Goal: Information Seeking & Learning: Learn about a topic

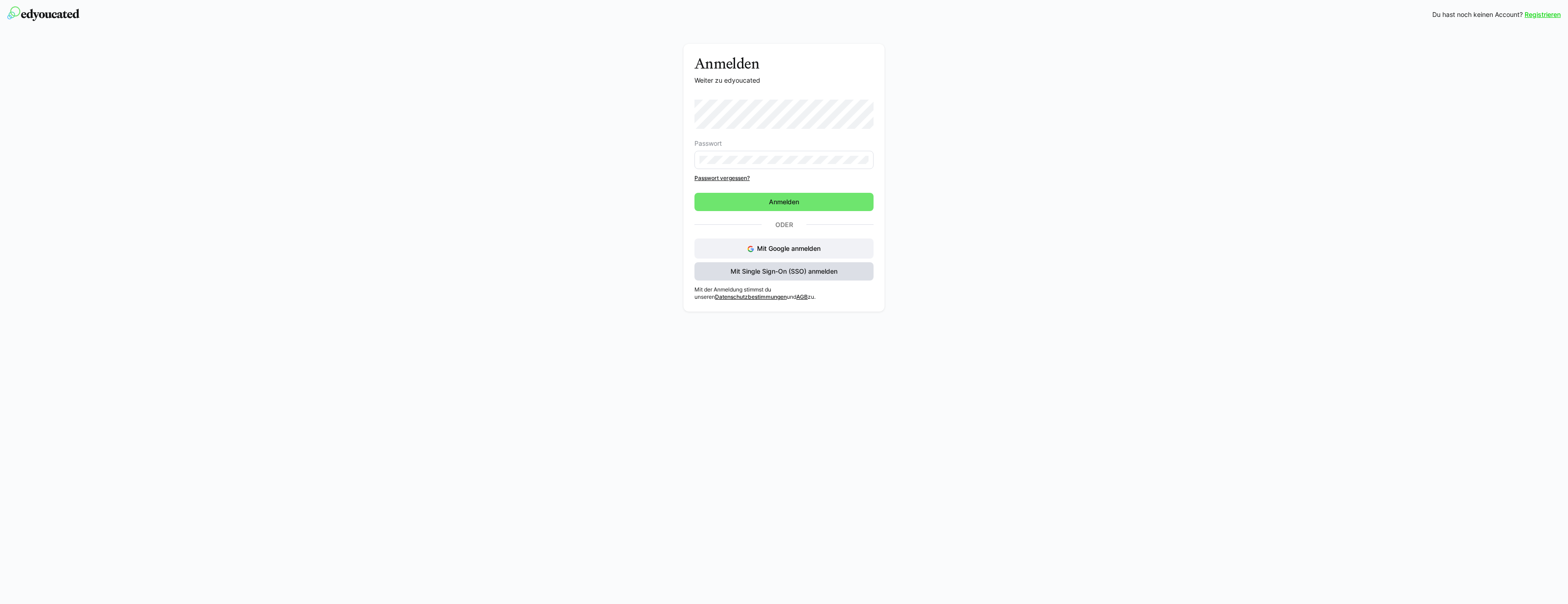
click at [732, 266] on span "Mit Single Sign-On (SSO) anmelden" at bounding box center [784, 271] width 179 height 18
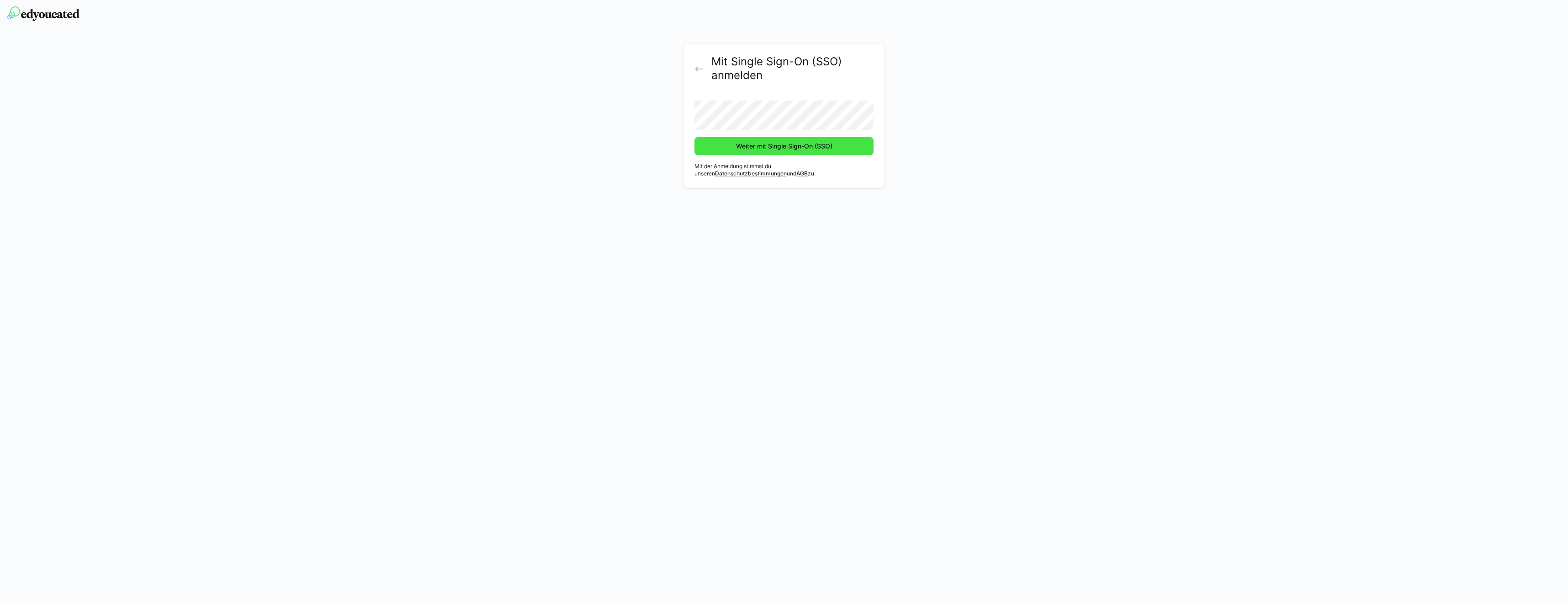
click at [747, 143] on span "Weiter mit Single Sign-On (SSO)" at bounding box center [784, 146] width 99 height 9
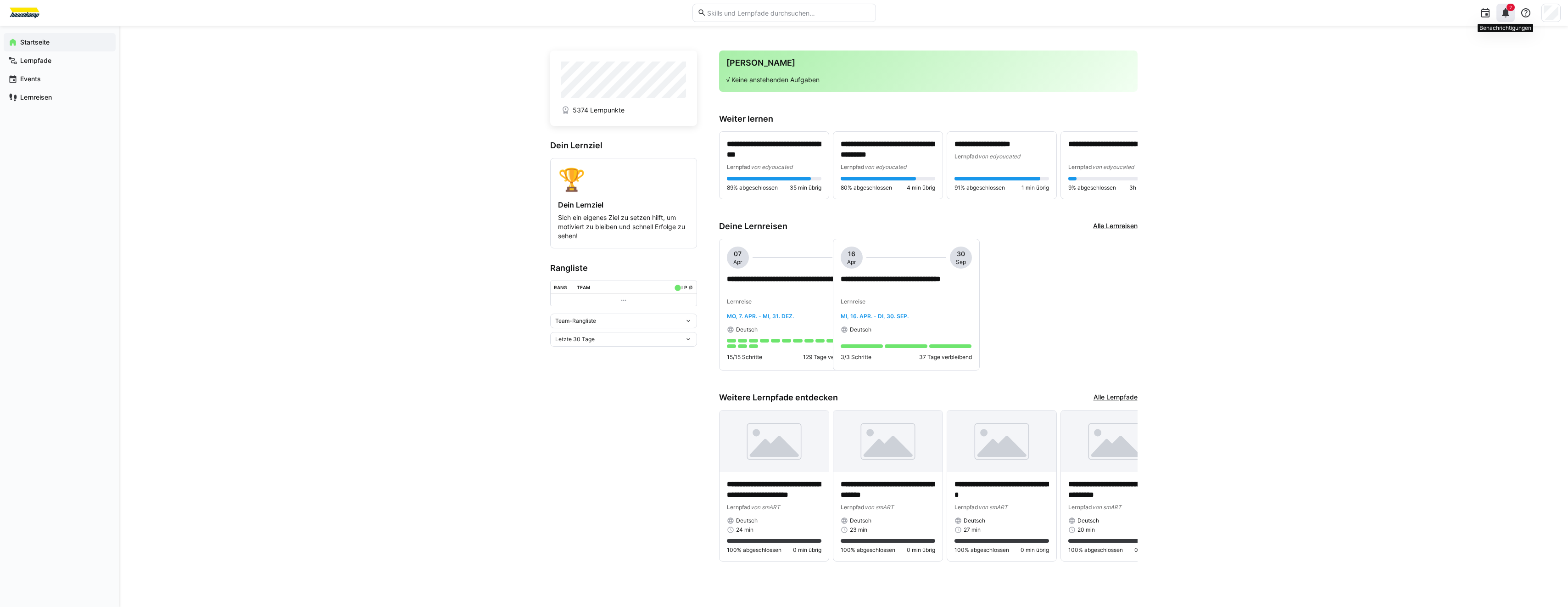
click at [1506, 16] on eds-icon at bounding box center [1506, 12] width 11 height 11
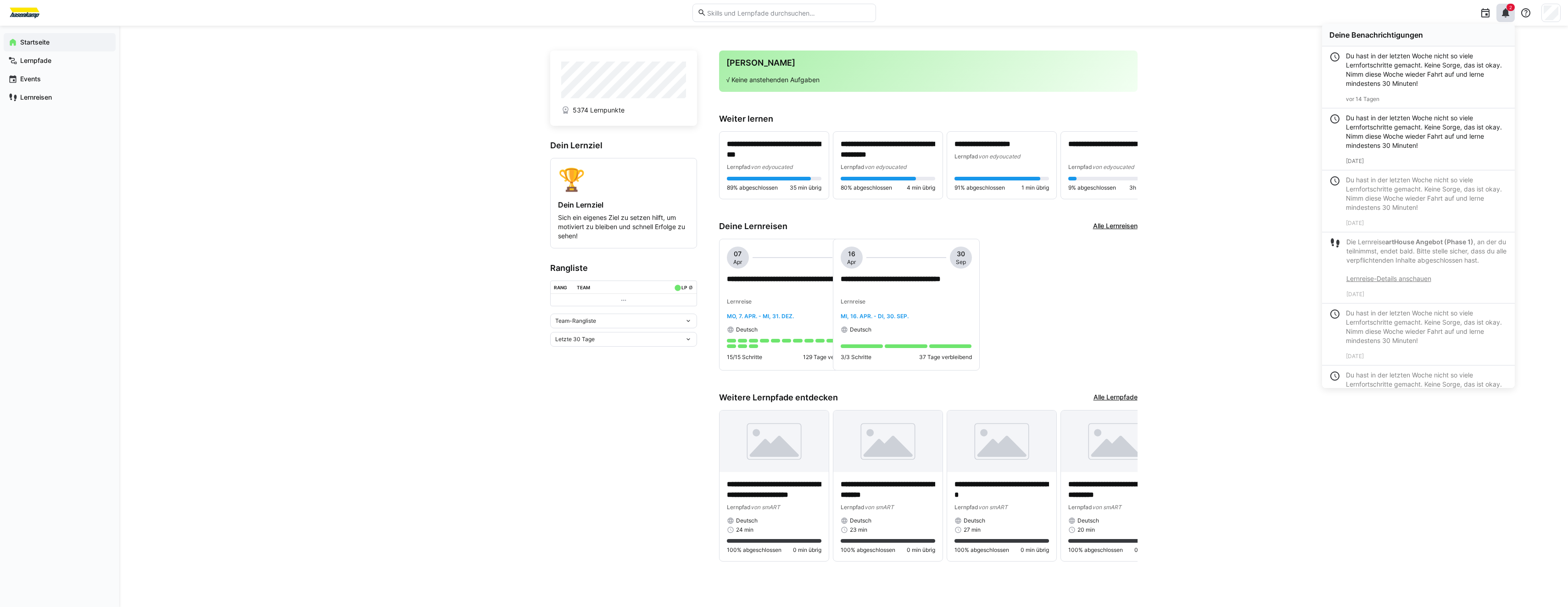
click at [1239, 179] on div "**********" at bounding box center [844, 316] width 1449 height 581
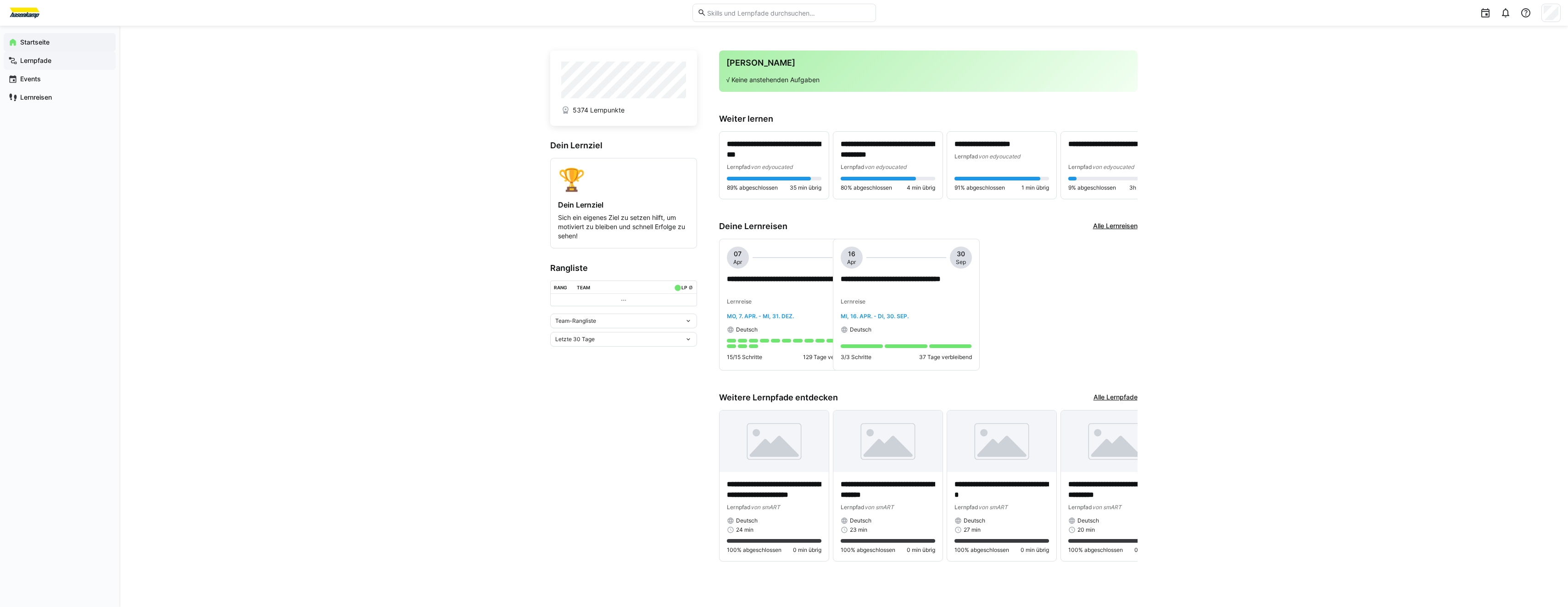
click at [72, 65] on span "Lernpfade" at bounding box center [65, 60] width 92 height 9
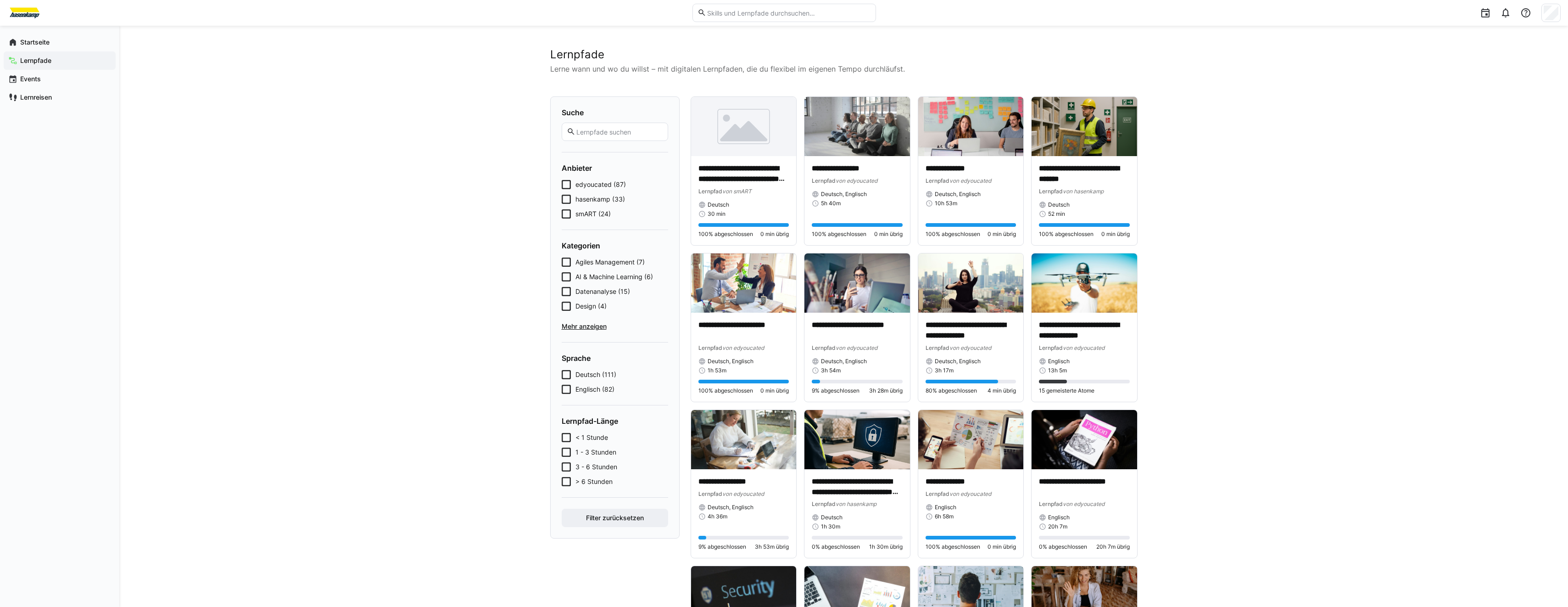
click at [51, 80] on span "Events" at bounding box center [65, 79] width 92 height 9
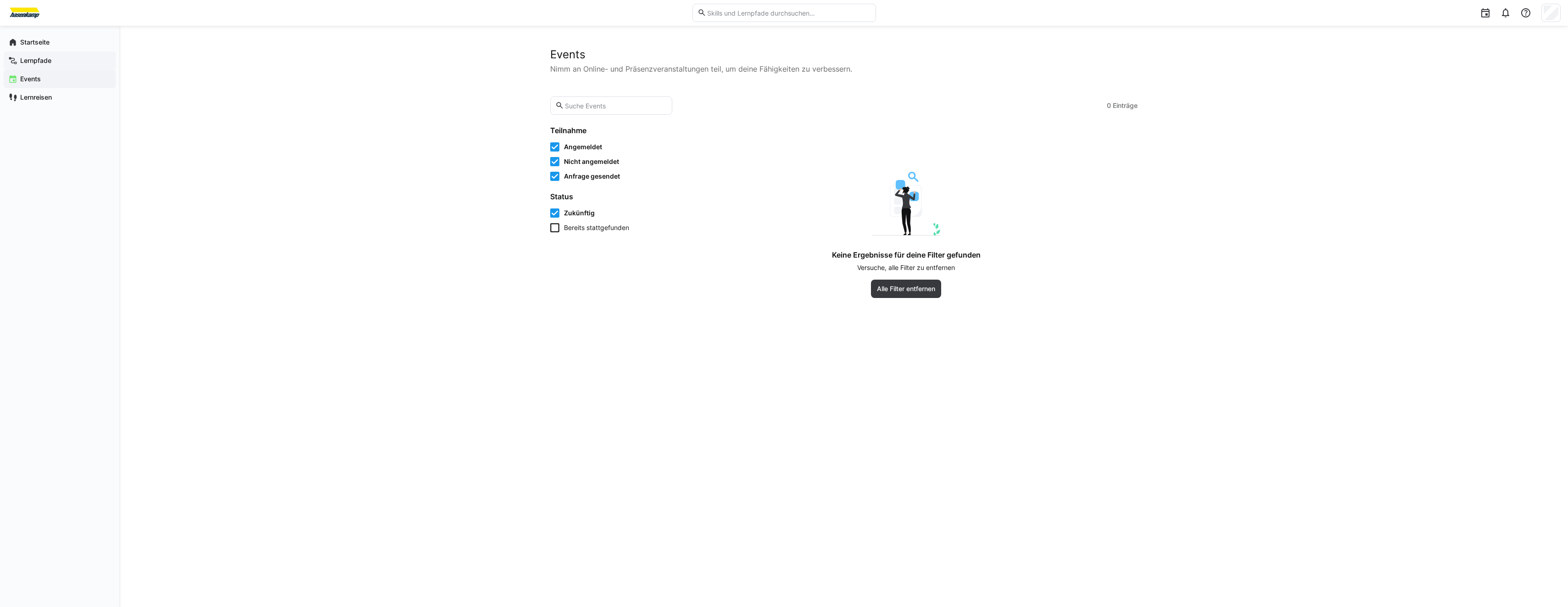
click at [56, 64] on span "Lernpfade" at bounding box center [65, 60] width 92 height 9
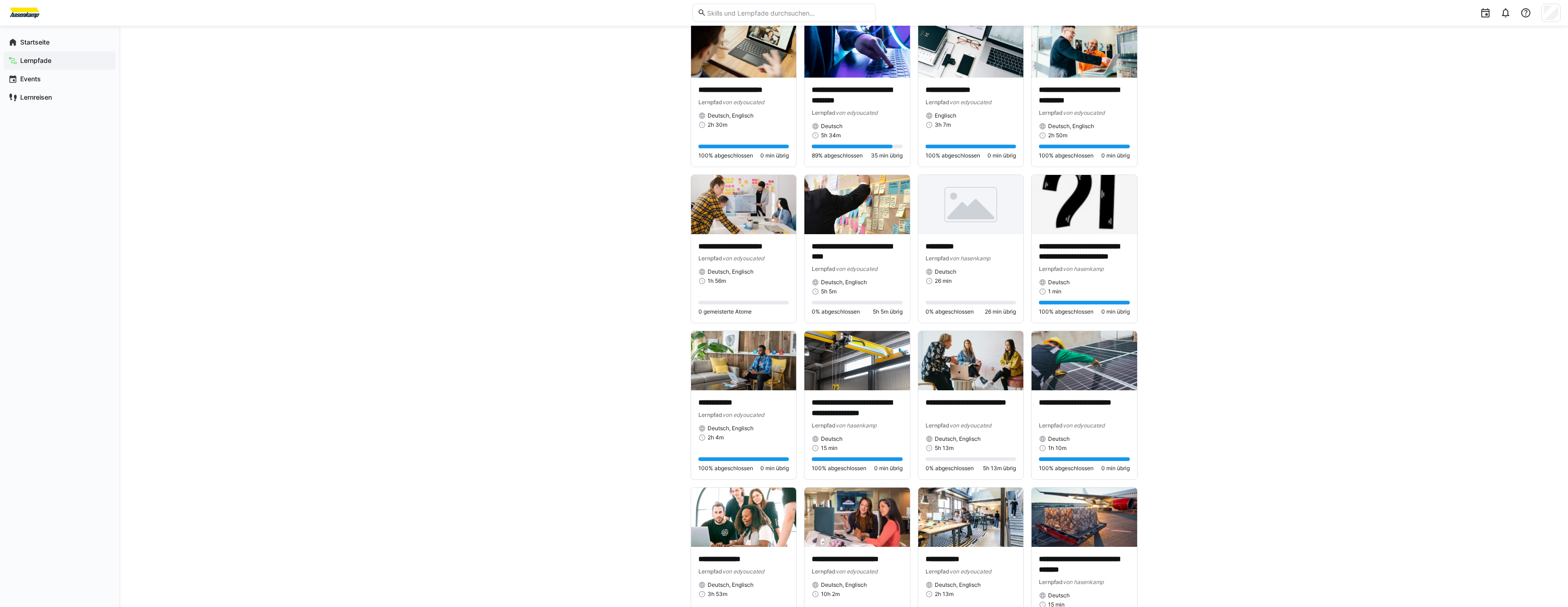
scroll to position [1285, 0]
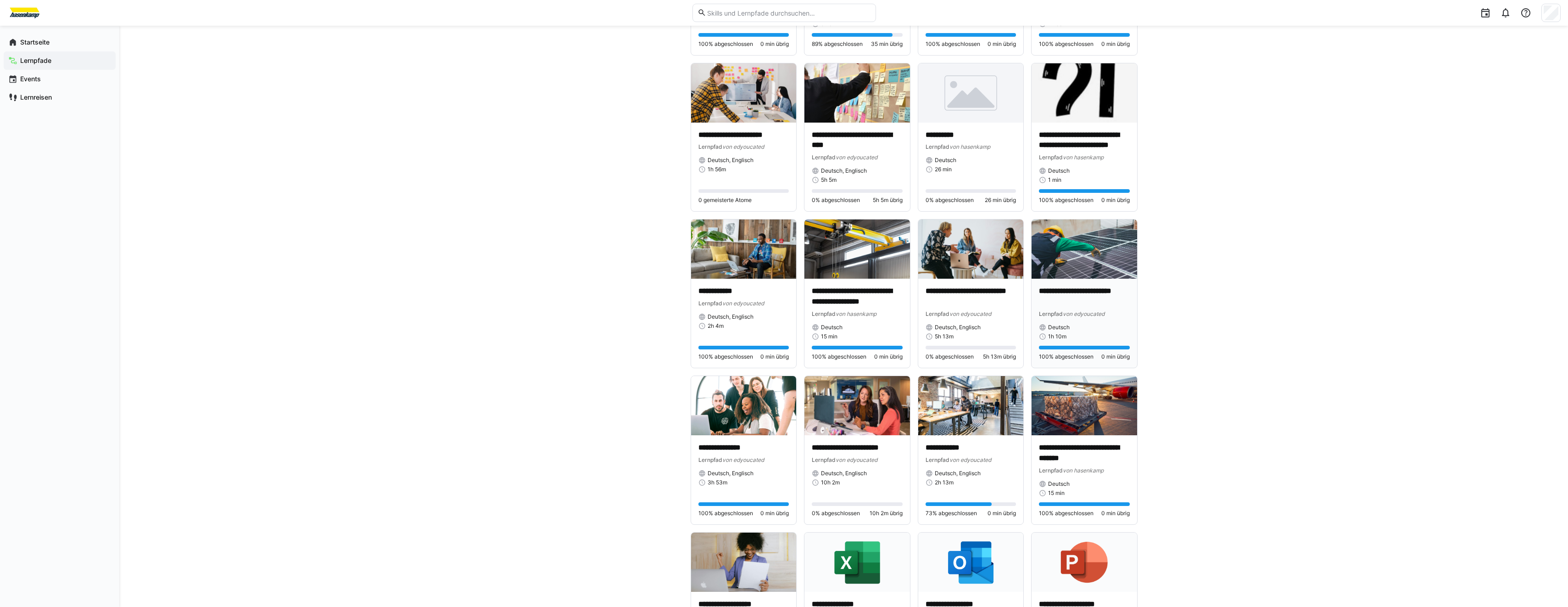
click at [1093, 236] on img at bounding box center [1085, 249] width 106 height 59
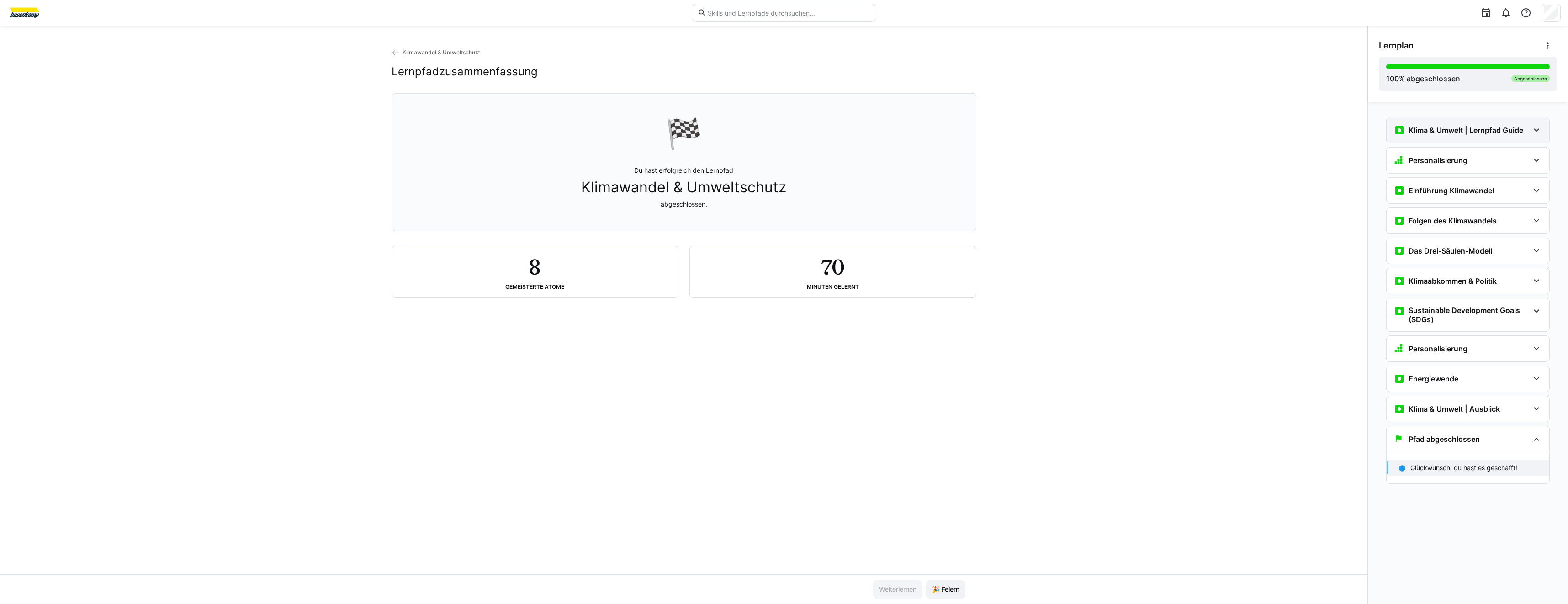
click at [1456, 137] on div "Klima & Umwelt | Lernpfad Guide" at bounding box center [1467, 130] width 163 height 25
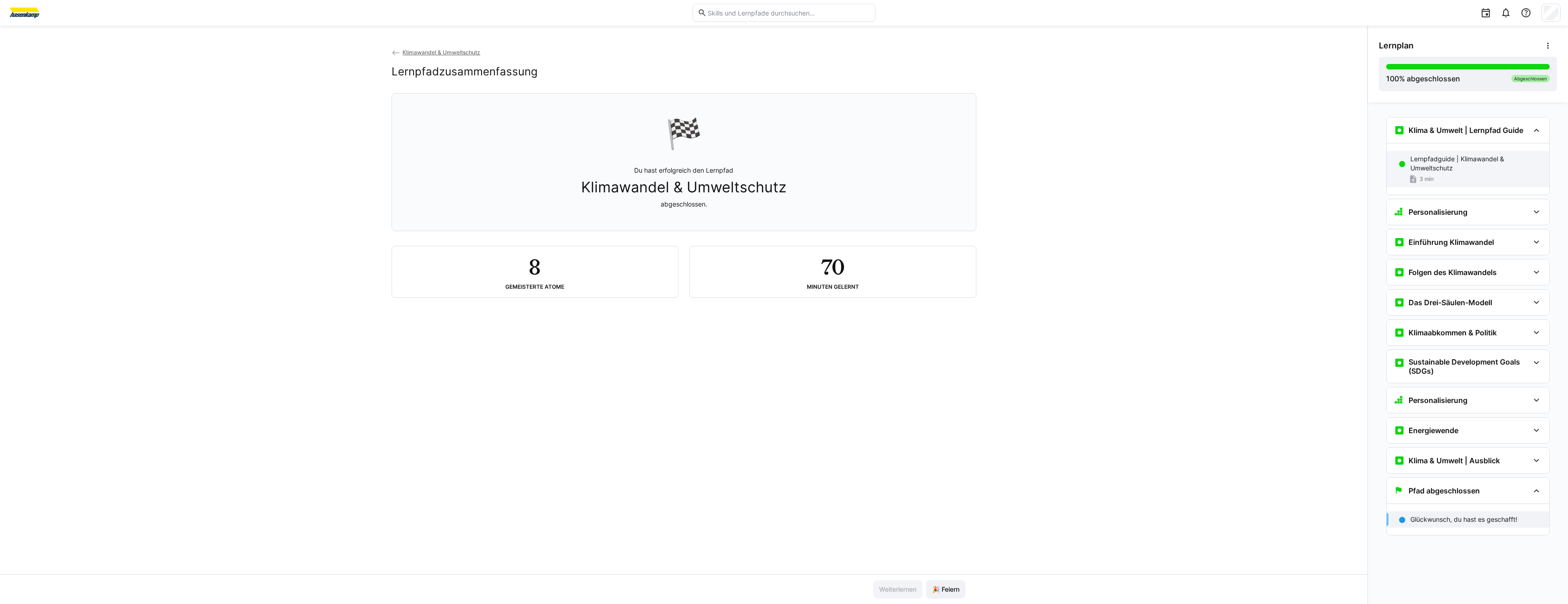
click at [1441, 165] on p "Lernpfadguide | Klimawandel & Umweltschutz" at bounding box center [1476, 163] width 131 height 18
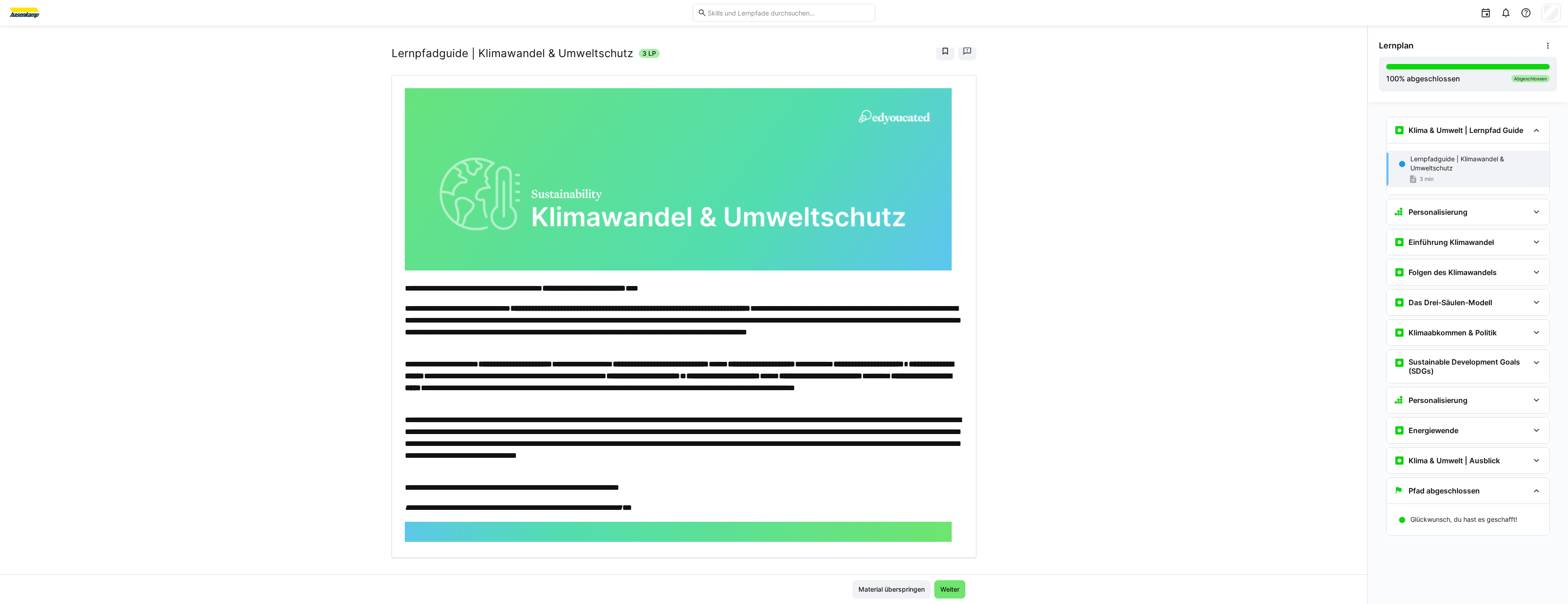
scroll to position [35, 0]
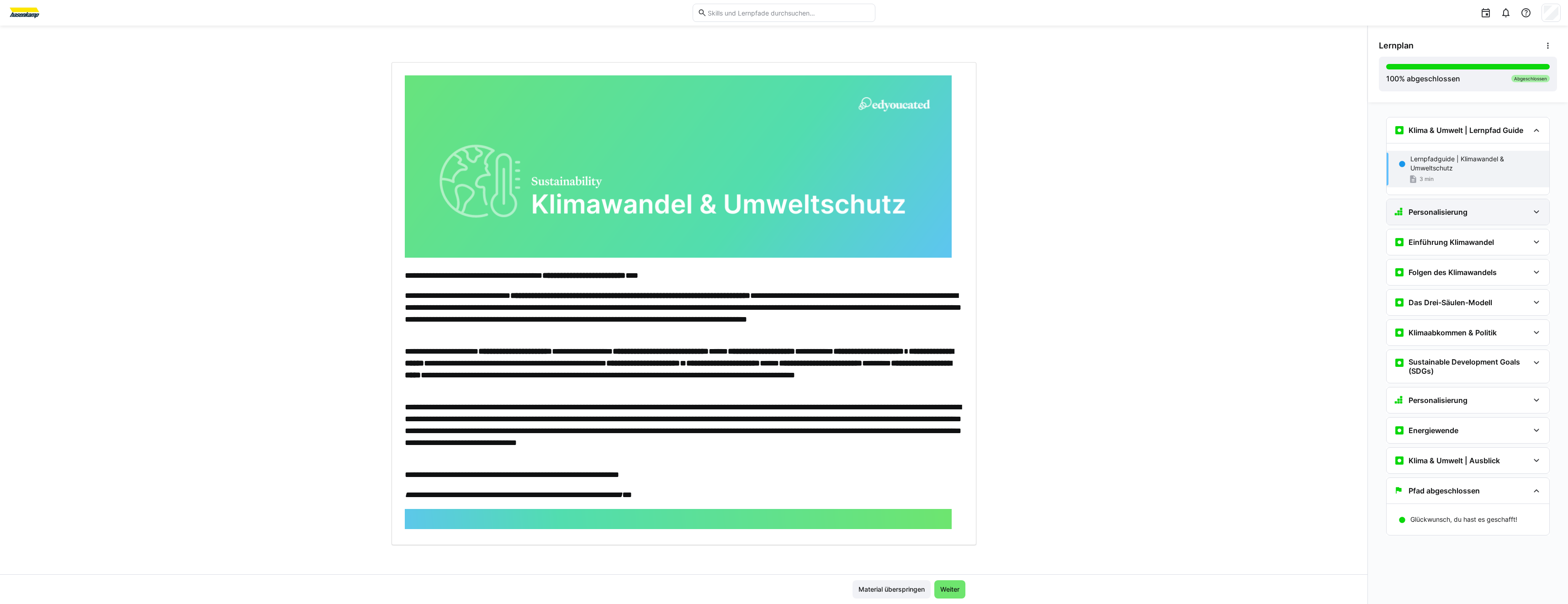
click at [1420, 213] on h3 "Personalisierung" at bounding box center [1438, 212] width 59 height 9
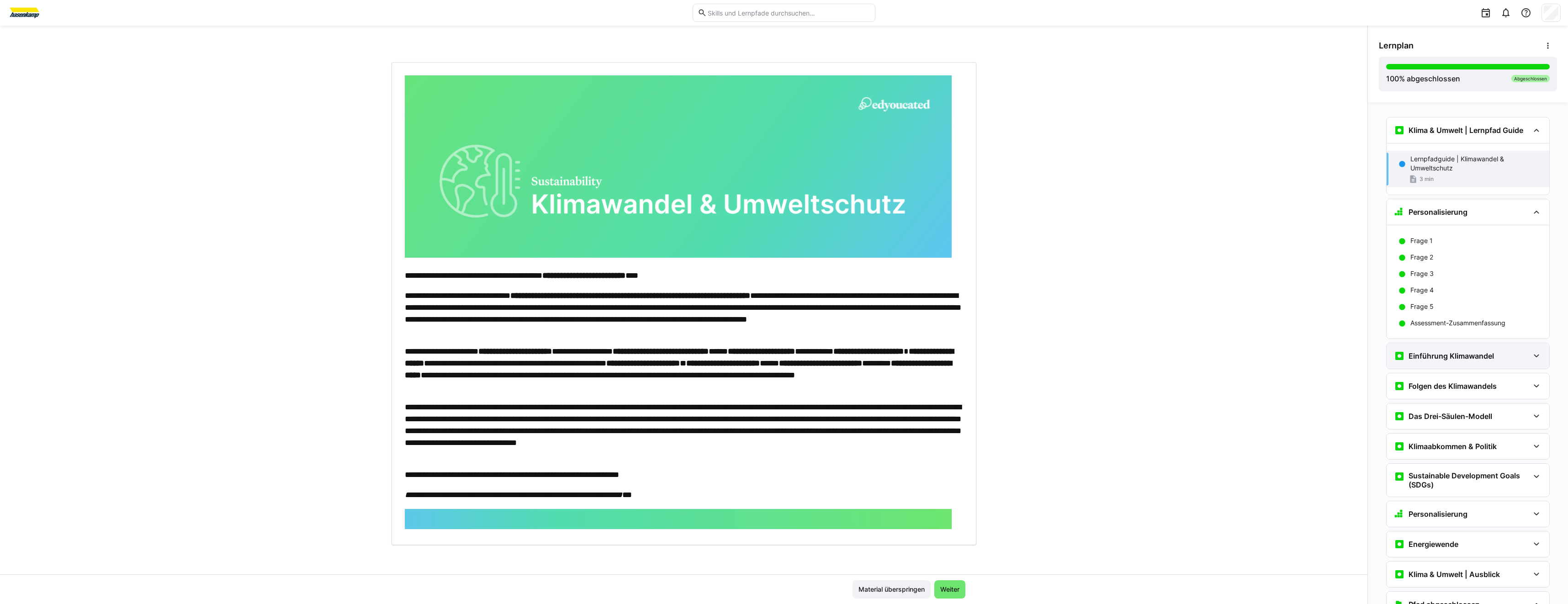
click at [1442, 351] on div "Einführung Klimawandel" at bounding box center [1444, 356] width 100 height 11
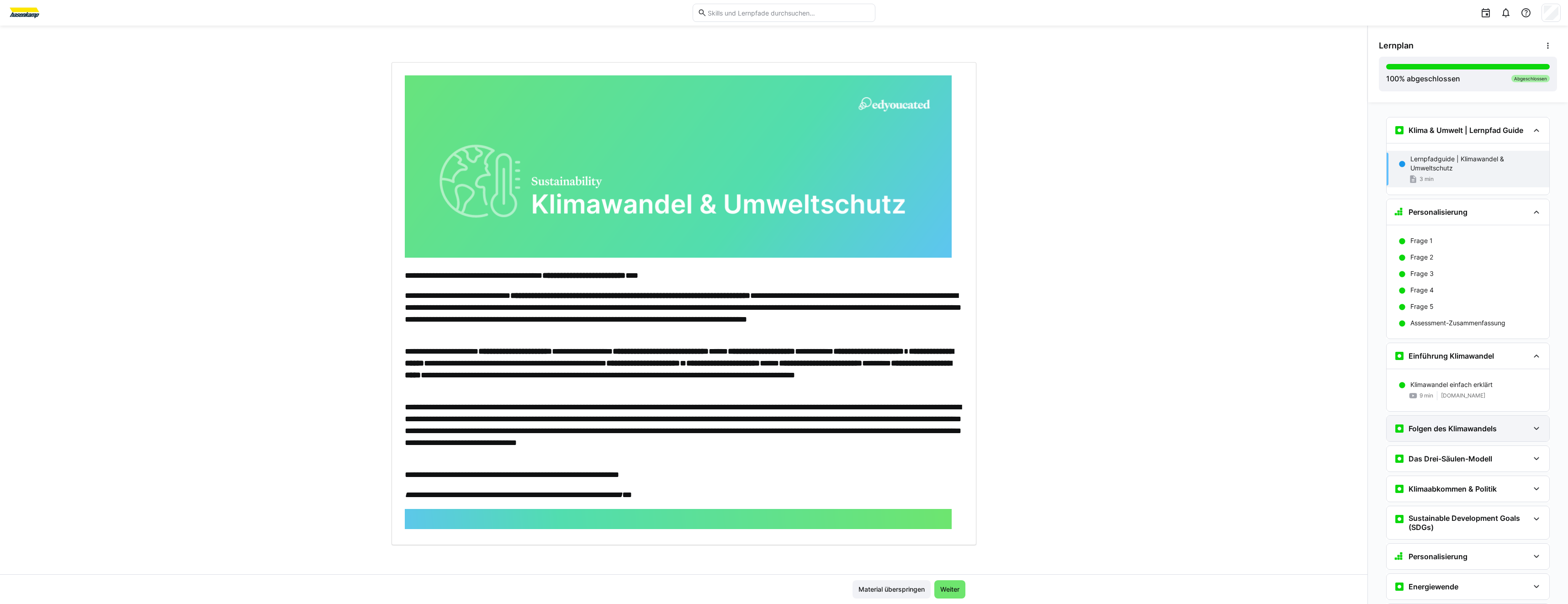
click at [1459, 427] on h3 "Folgen des Klimawandels" at bounding box center [1452, 428] width 88 height 9
click at [1454, 528] on h3 "Das Drei-Säulen-Modell" at bounding box center [1450, 527] width 84 height 9
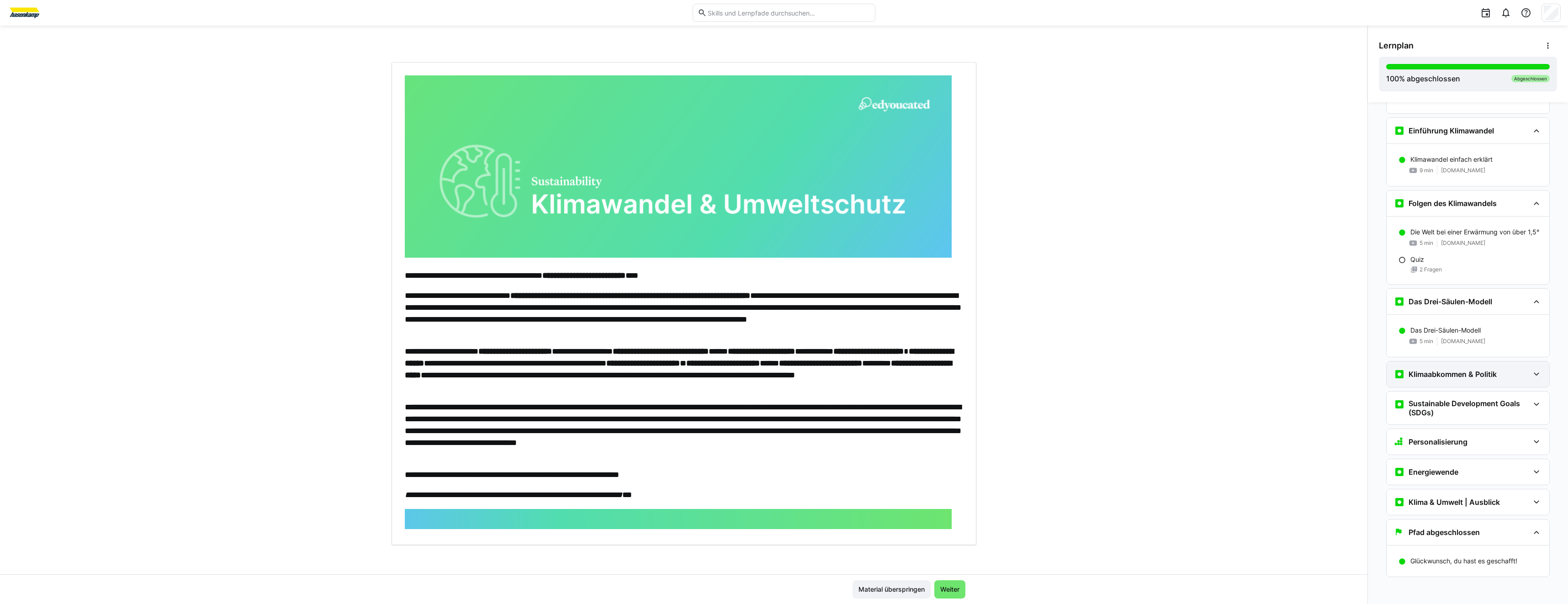
scroll to position [227, 0]
click at [1465, 372] on h3 "Klimaabkommen & Politik" at bounding box center [1452, 373] width 88 height 9
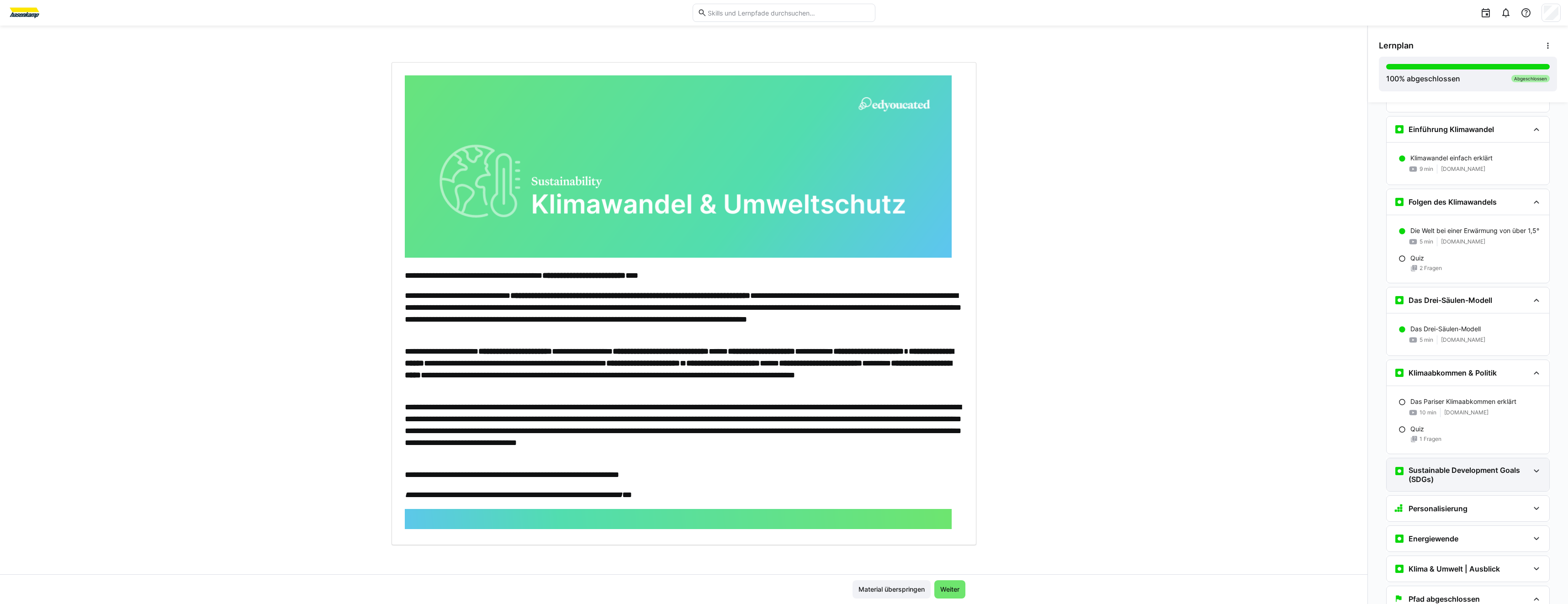
click at [1473, 468] on h3 "Sustainable Development Goals (SDGs)" at bounding box center [1469, 475] width 120 height 18
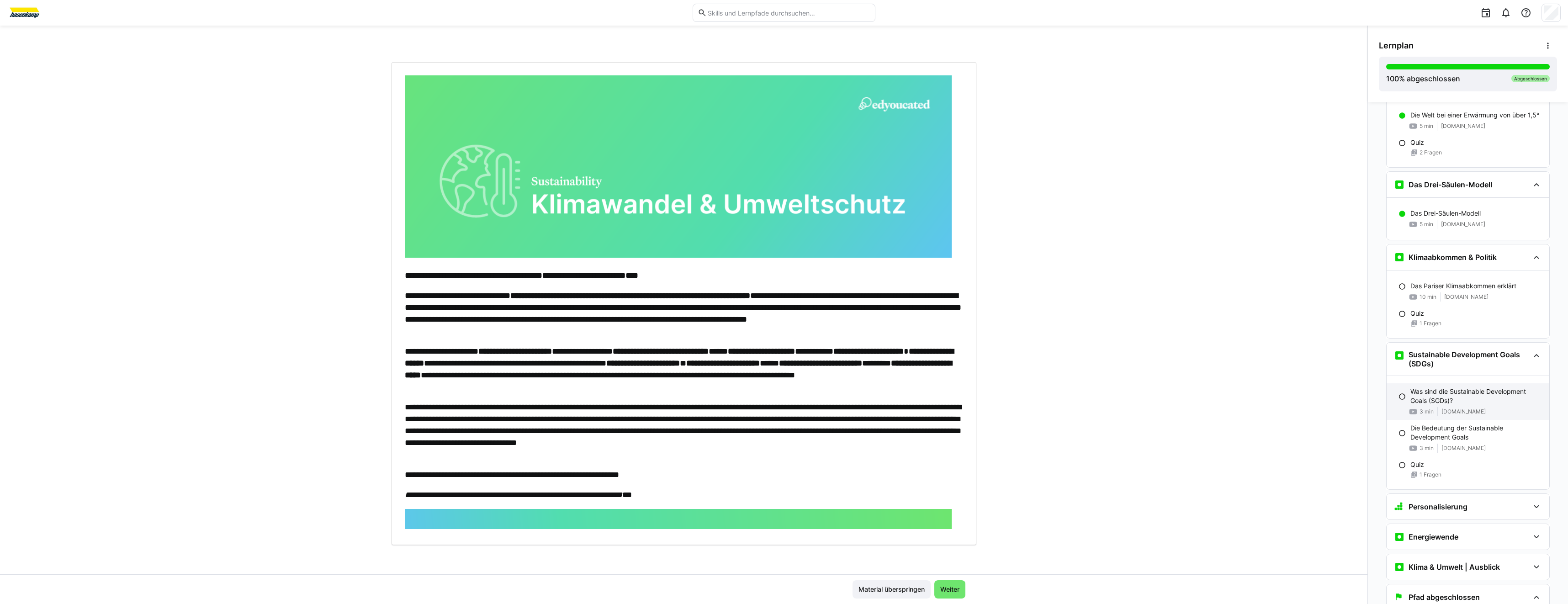
scroll to position [363, 0]
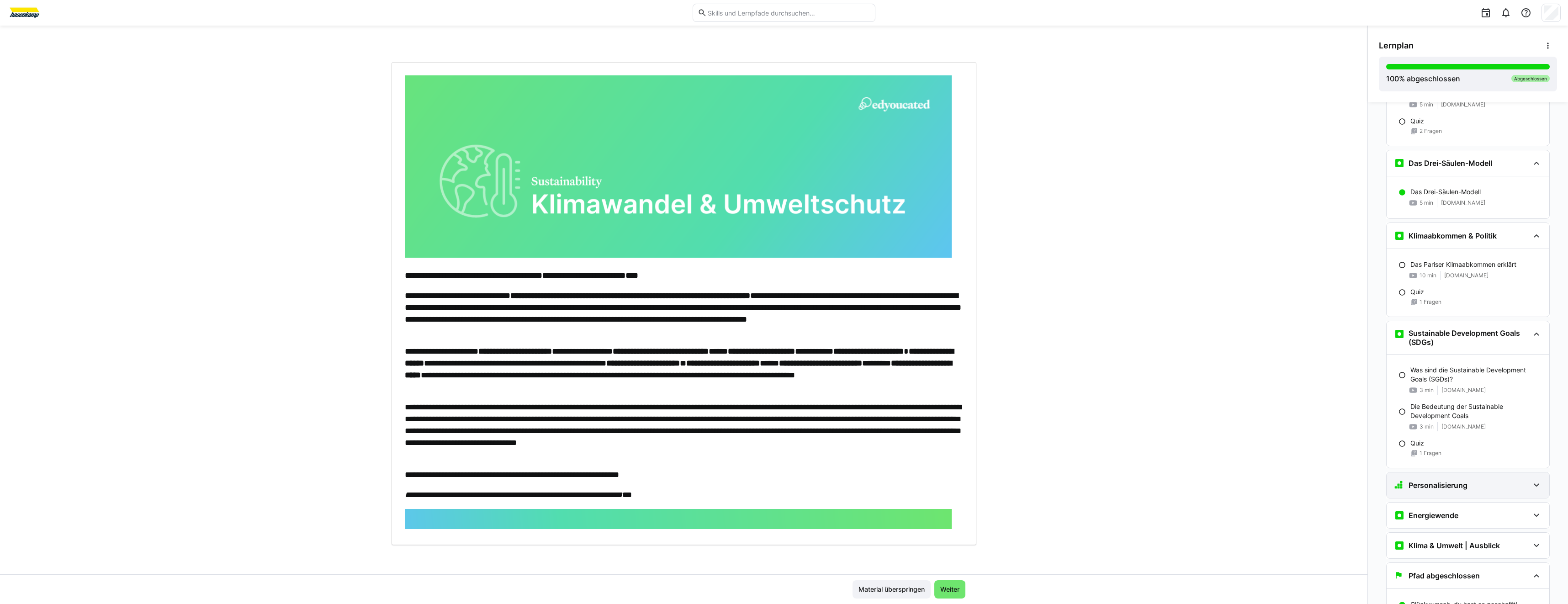
click at [1479, 493] on div "Personalisierung" at bounding box center [1467, 484] width 163 height 25
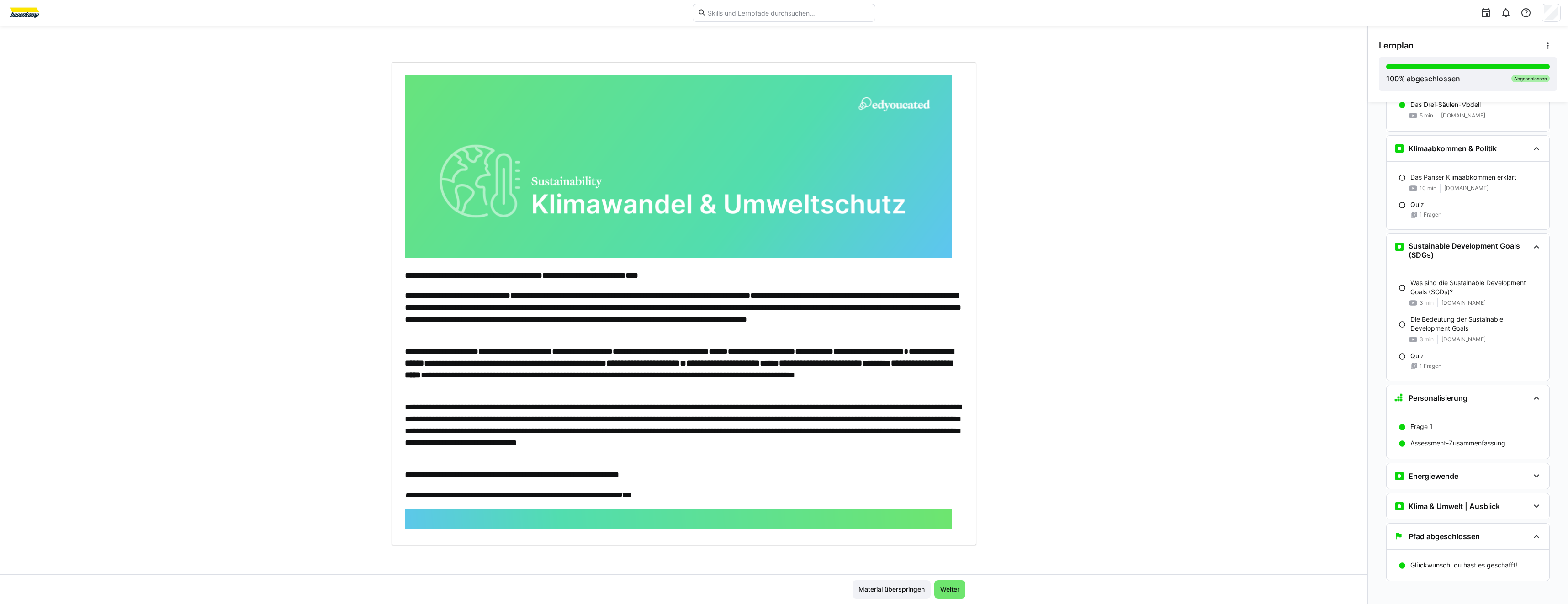
scroll to position [456, 0]
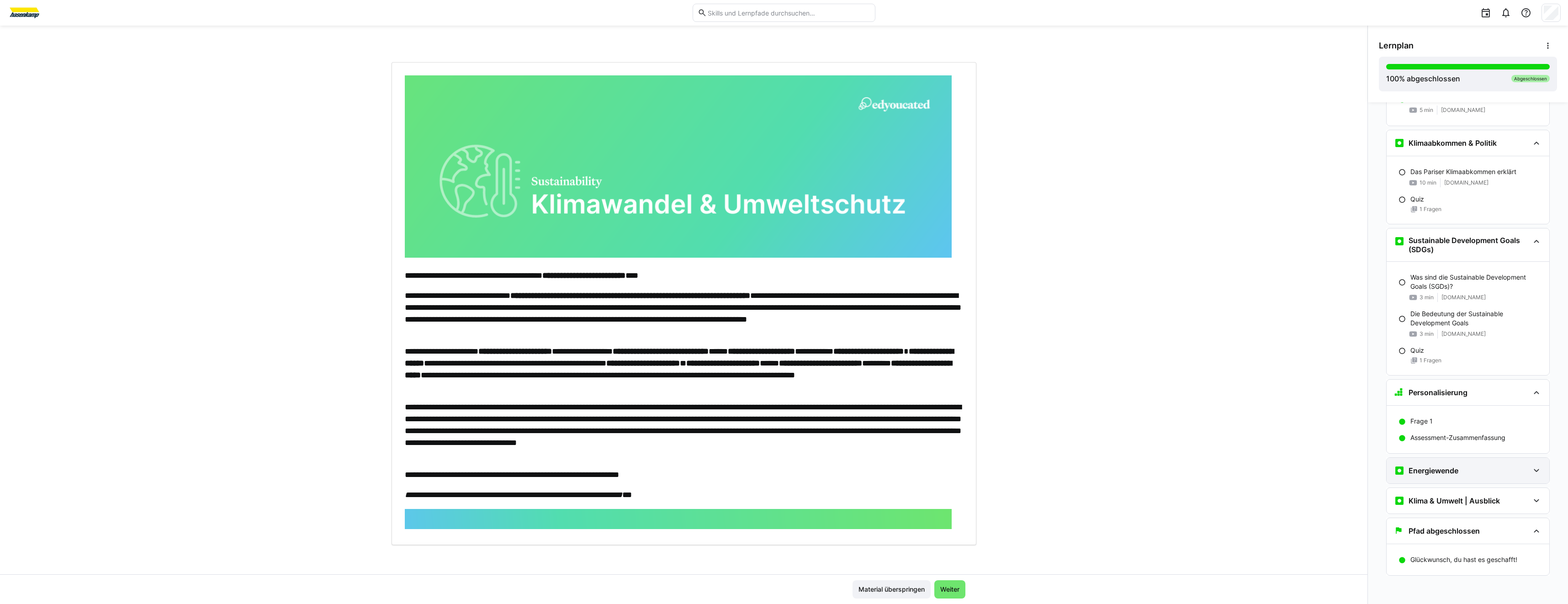
click at [1478, 479] on div "Energiewende" at bounding box center [1467, 470] width 163 height 25
click at [1475, 499] on p "Fragen & Antworten zur Energiewende" at bounding box center [1468, 499] width 115 height 9
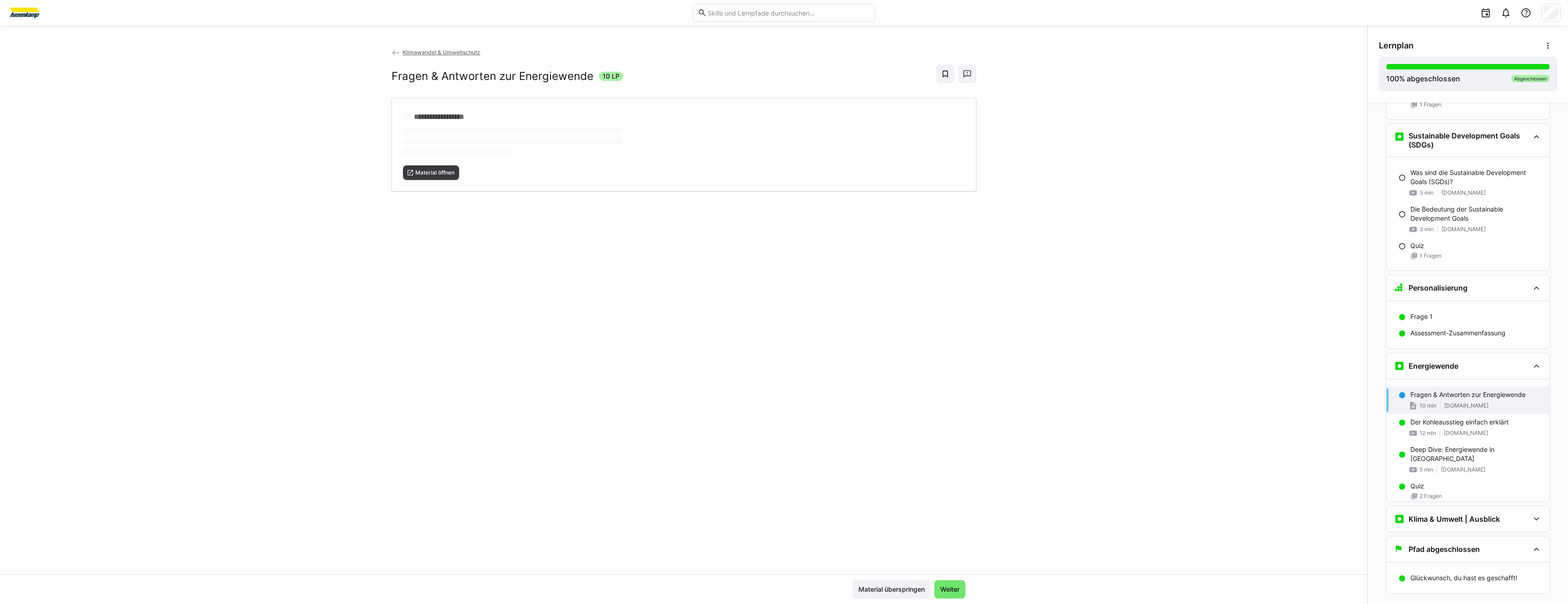
scroll to position [579, 0]
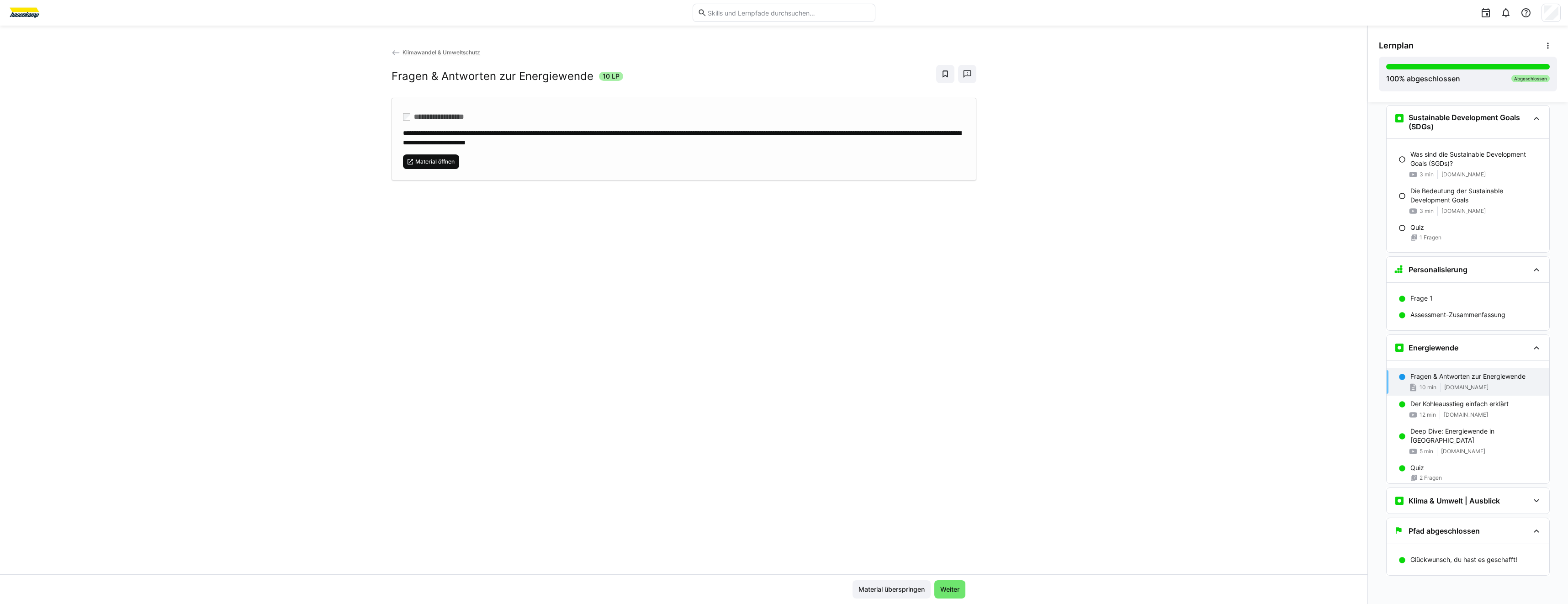
click at [443, 164] on span "Material öffnen" at bounding box center [435, 161] width 41 height 7
